Goal: Task Accomplishment & Management: Manage account settings

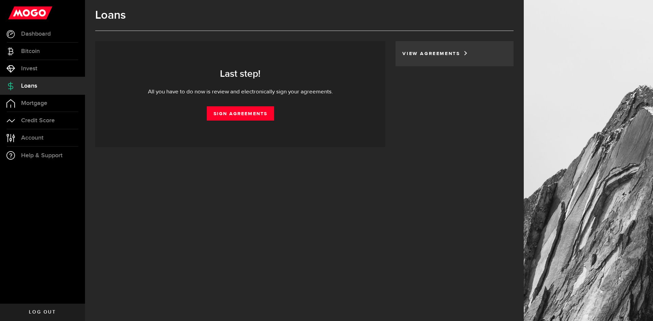
click at [429, 50] on div "View Agreements" at bounding box center [455, 53] width 118 height 25
click at [429, 55] on link "View Agreements" at bounding box center [432, 53] width 61 height 5
click at [246, 117] on link "Sign Agreements" at bounding box center [240, 113] width 67 height 14
click at [407, 187] on div "Loans Generating your agreements... Your agreements are being generated... You …" at bounding box center [304, 160] width 439 height 321
click at [40, 33] on span "Dashboard" at bounding box center [36, 34] width 30 height 6
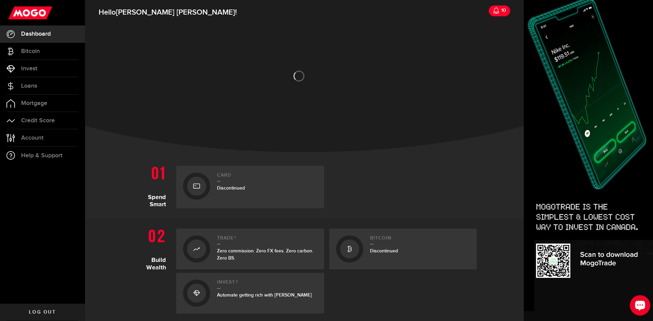
click at [641, 306] on icon "Open LiveChat chat widget" at bounding box center [640, 305] width 6 height 4
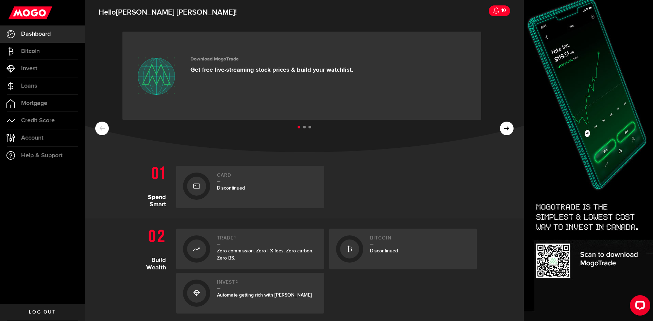
click at [30, 309] on link "Log out" at bounding box center [42, 312] width 85 height 17
